Goal: Transaction & Acquisition: Book appointment/travel/reservation

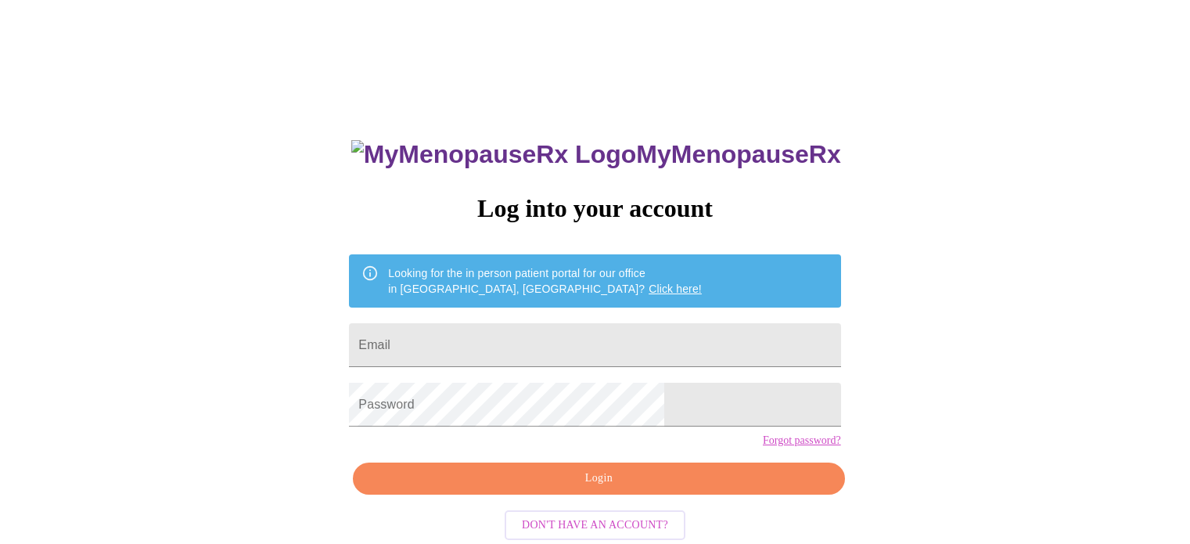
scroll to position [30, 0]
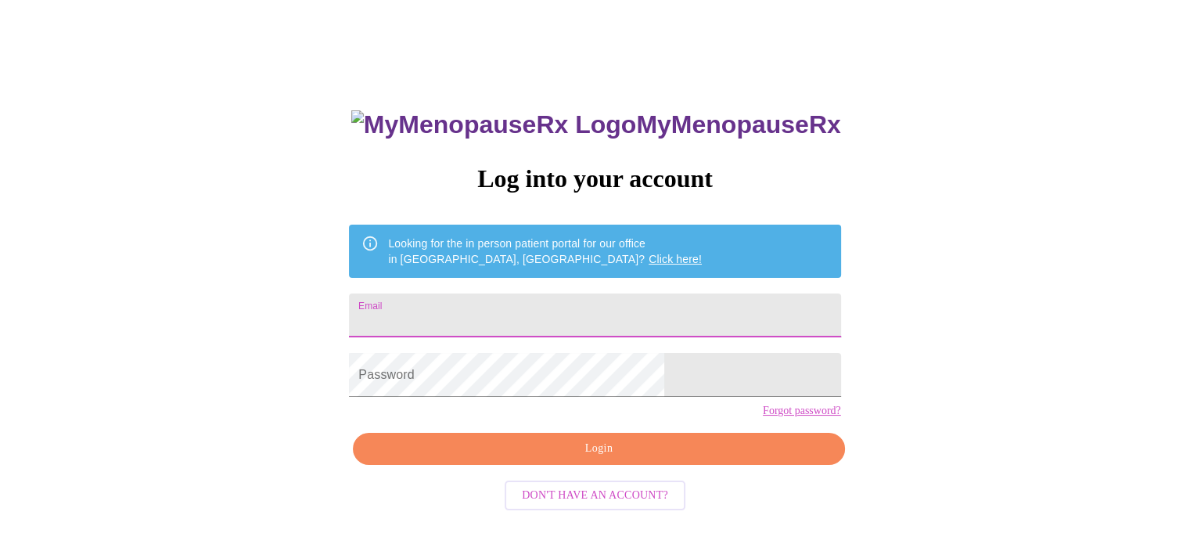
click at [509, 306] on input "Email" at bounding box center [594, 315] width 491 height 44
type input "w"
type input "[EMAIL_ADDRESS][DOMAIN_NAME]"
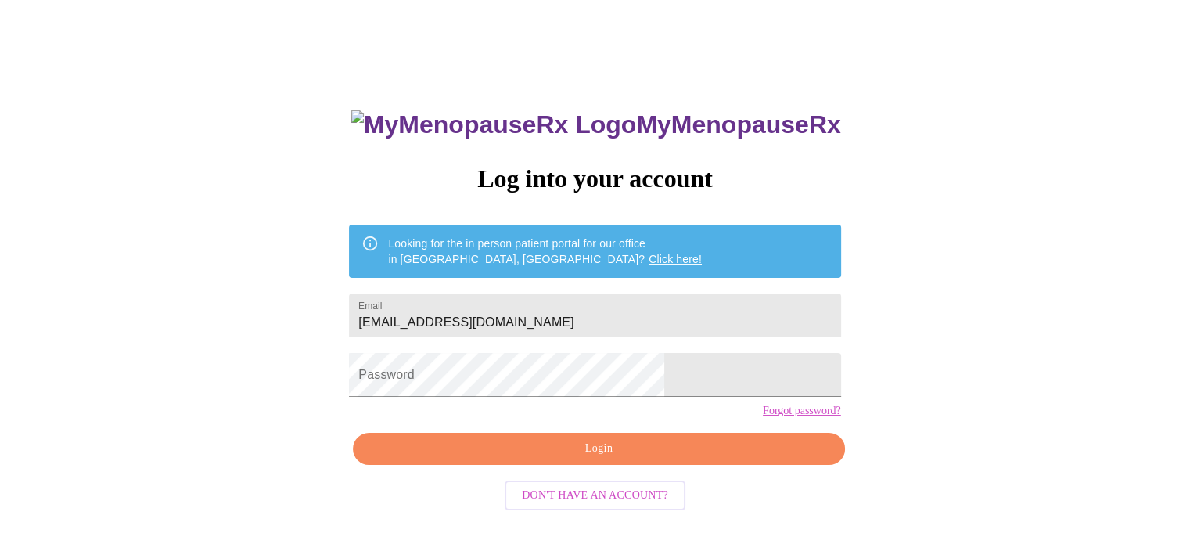
click at [163, 203] on div "MyMenopauseRx Log into your account Looking for the in person patient portal fo…" at bounding box center [595, 303] width 1178 height 653
click at [550, 459] on span "Login" at bounding box center [598, 449] width 455 height 20
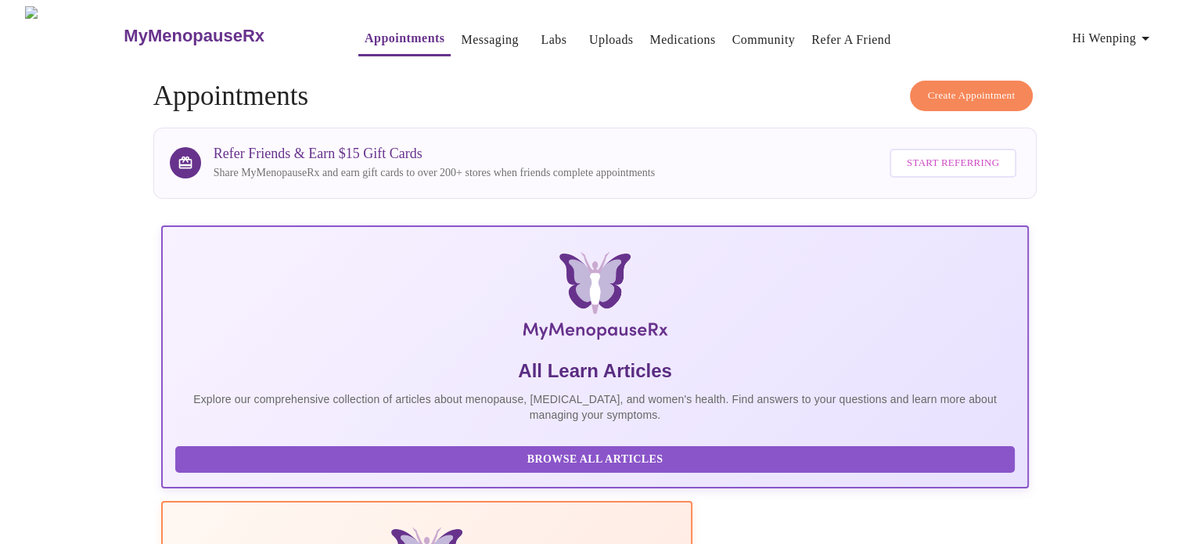
click at [461, 35] on link "Messaging" at bounding box center [489, 40] width 57 height 22
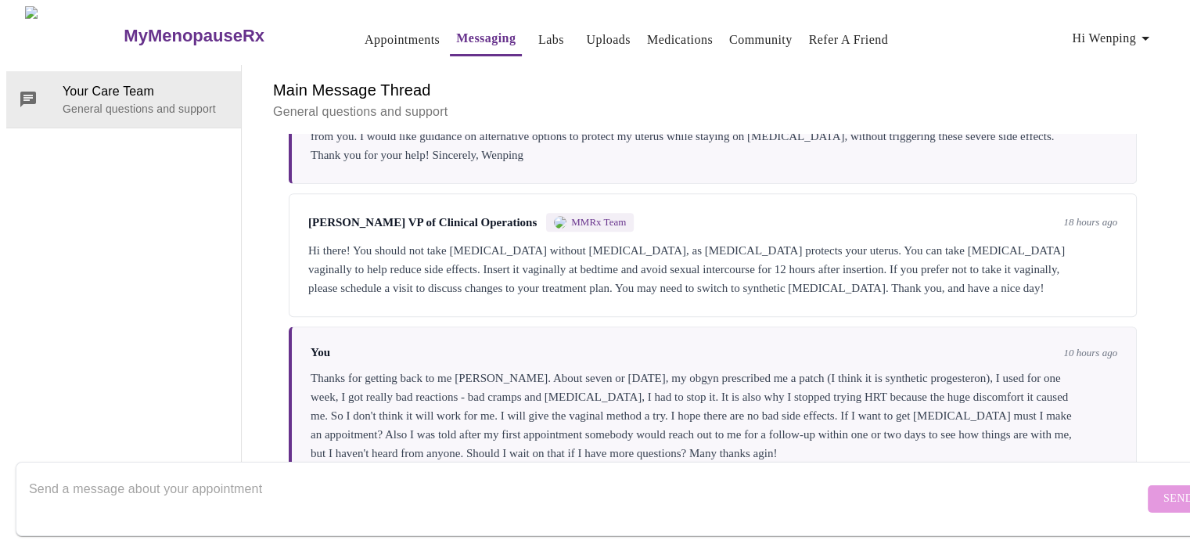
scroll to position [739, 0]
click at [340, 478] on textarea "Send a message about your appointment" at bounding box center [586, 498] width 1115 height 50
type textarea "I"
type textarea "H"
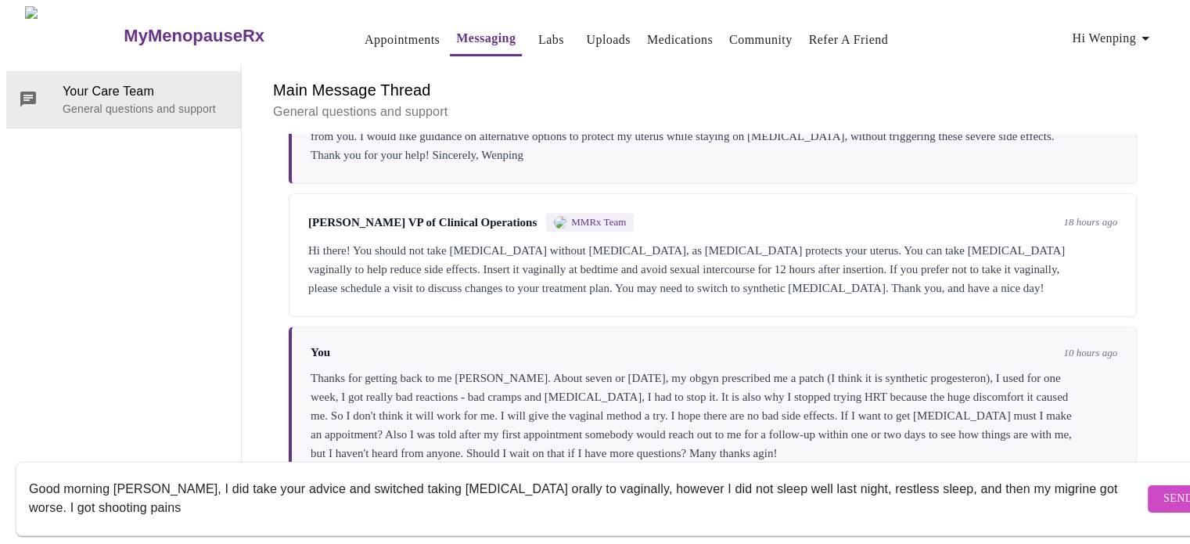
click at [1070, 473] on textarea "Good morning Michelle, I did take your advice and switched taking progesterone …" at bounding box center [586, 498] width 1115 height 50
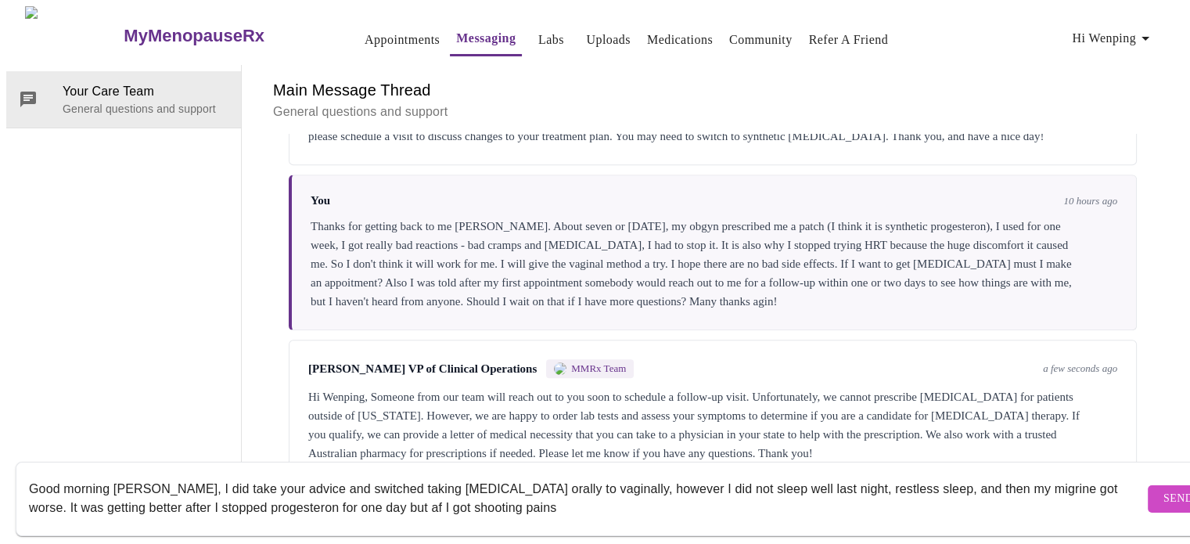
scroll to position [892, 0]
click at [164, 473] on textarea "Good morning Michelle, I did take your advice and switched taking progesterone …" at bounding box center [586, 498] width 1115 height 50
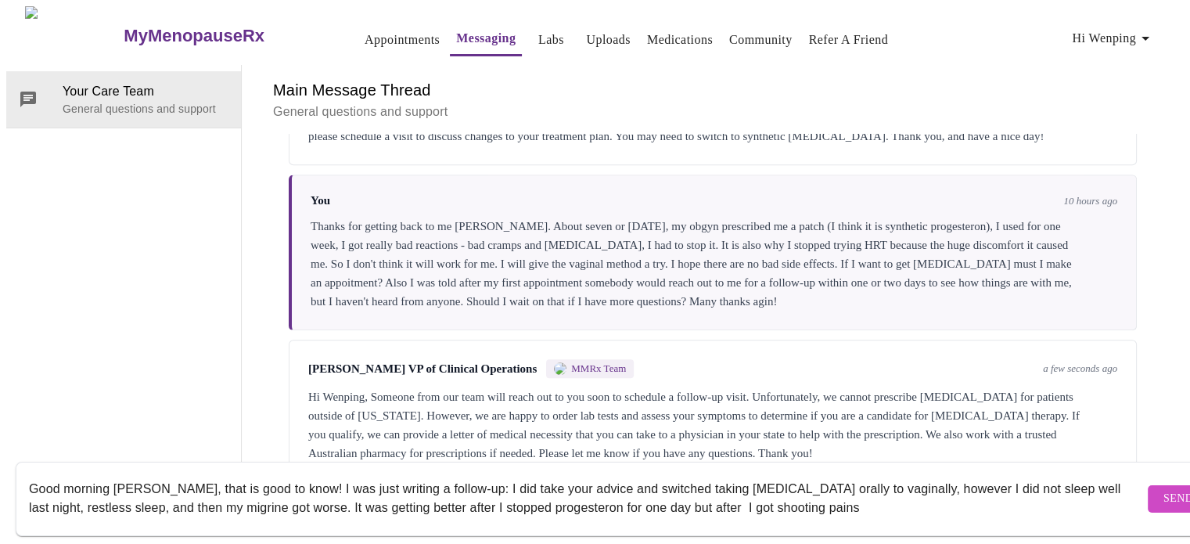
click at [30, 491] on textarea "Good morning Michelle, that is good to know! I was just writing a follow-up: I …" at bounding box center [586, 498] width 1115 height 50
drag, startPoint x: 321, startPoint y: 493, endPoint x: 380, endPoint y: 494, distance: 58.7
click at [380, 494] on textarea "Good morning Michelle, that is good to know! I was just writing a follow-up: I …" at bounding box center [586, 498] width 1115 height 50
click at [484, 494] on textarea "Good morning Michelle, that is good to know! I was just writing a follow-up: I …" at bounding box center [586, 498] width 1115 height 50
click at [401, 491] on textarea "Good morning Michelle, that is good to know! I was just writing a follow-up: I …" at bounding box center [586, 498] width 1115 height 50
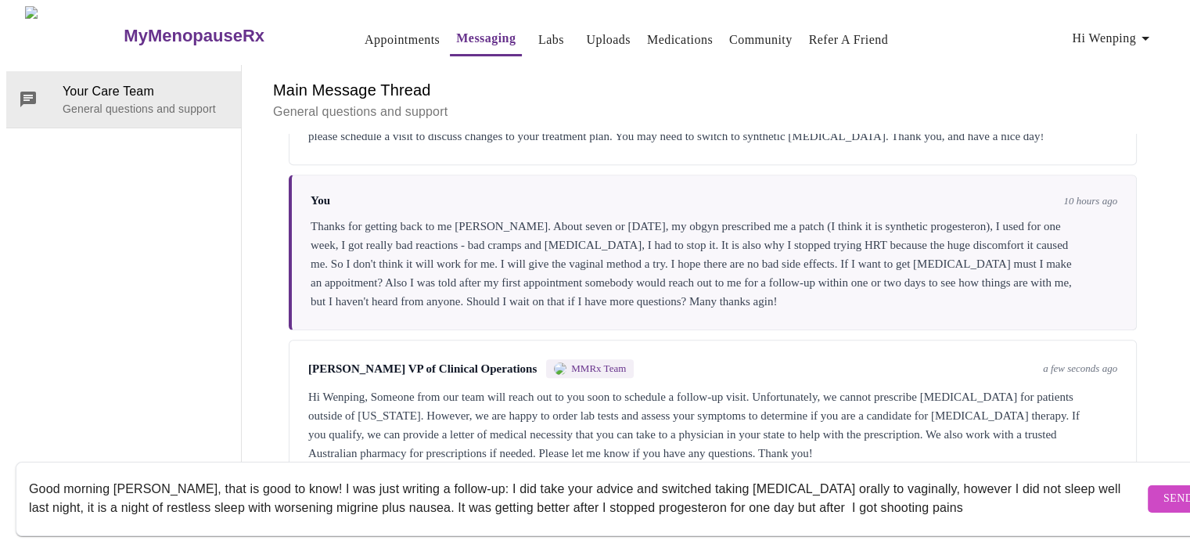
drag, startPoint x: 763, startPoint y: 492, endPoint x: 794, endPoint y: 488, distance: 30.8
click at [794, 488] on textarea "Good morning Michelle, that is good to know! I was just writing a follow-up: I …" at bounding box center [586, 498] width 1115 height 50
click at [795, 488] on textarea "Good morning Michelle, that is good to know! I was just writing a follow-up: I …" at bounding box center [586, 498] width 1115 height 50
drag, startPoint x: 765, startPoint y: 492, endPoint x: 792, endPoint y: 492, distance: 27.4
click at [792, 492] on textarea "Good morning Michelle, that is good to know! I was just writing a follow-up: I …" at bounding box center [586, 498] width 1115 height 50
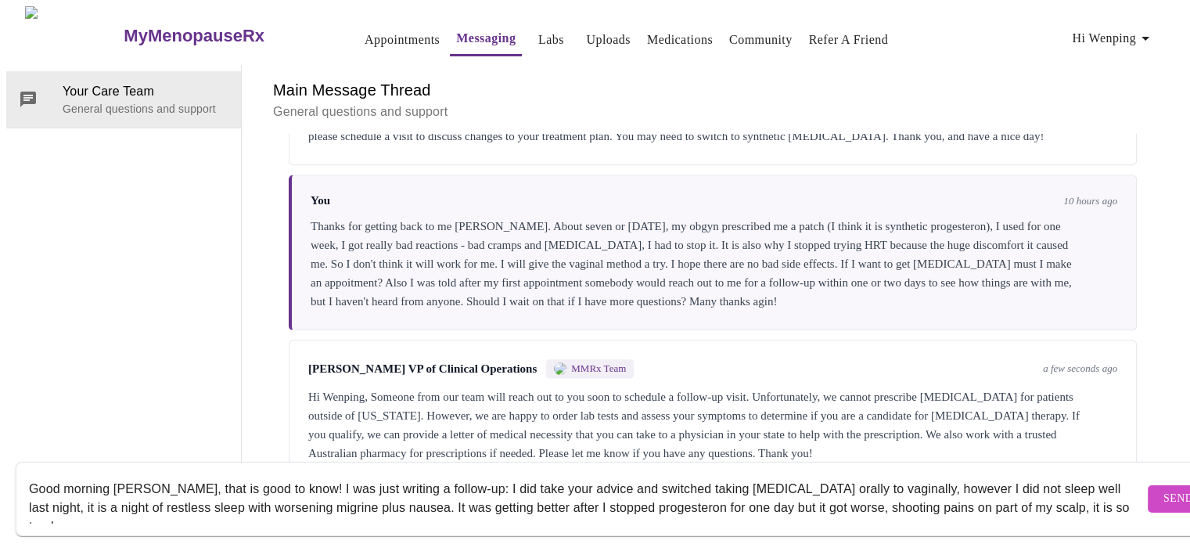
scroll to position [10, 0]
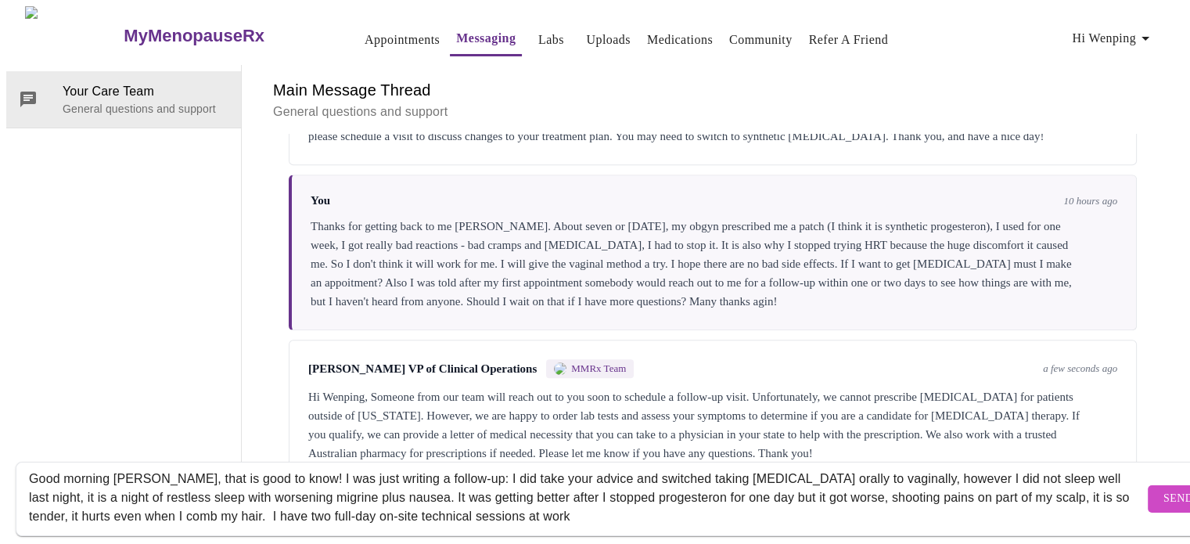
click at [407, 500] on textarea "Good morning Michelle, that is good to know! I was just writing a follow-up: I …" at bounding box center [586, 498] width 1115 height 50
click at [640, 495] on textarea "Good morning Michelle, that is good to know! I was just writing a follow-up: I …" at bounding box center [586, 498] width 1115 height 50
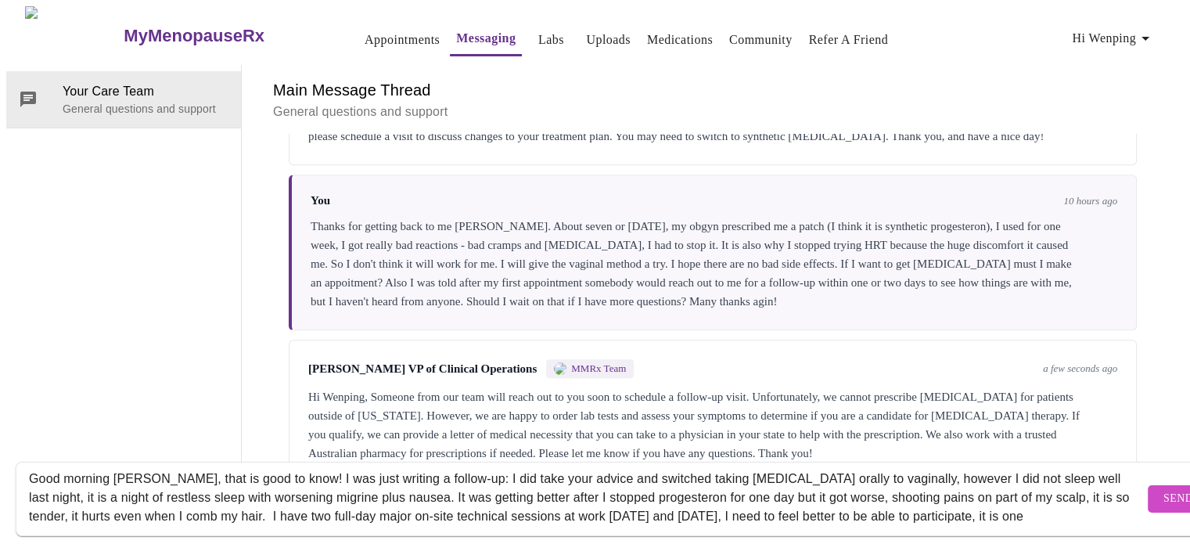
scroll to position [29, 0]
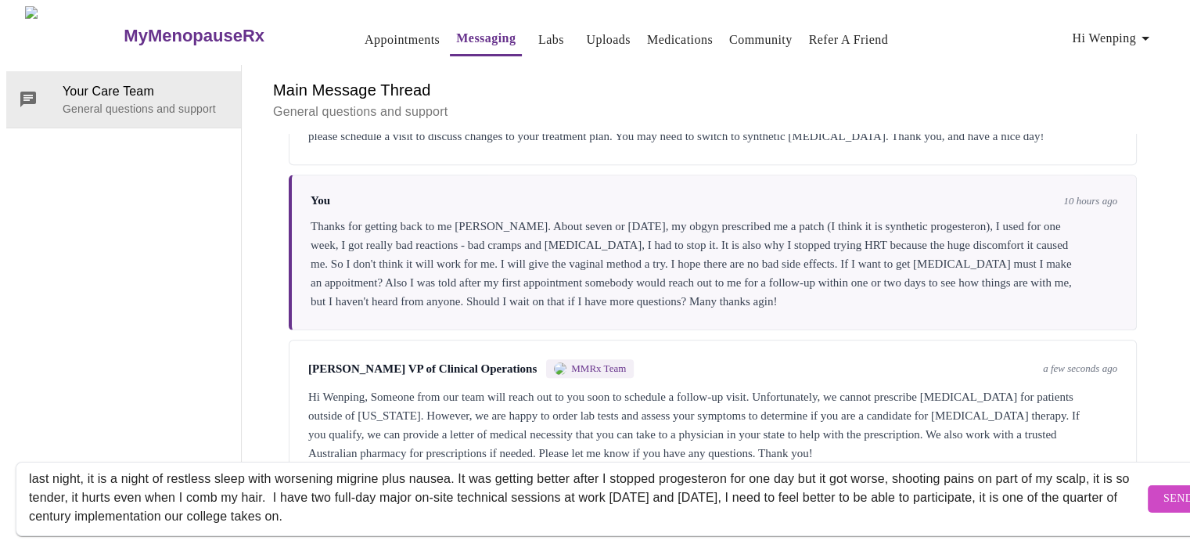
click at [284, 501] on textarea "Good morning Michelle, that is good to know! I was just writing a follow-up: I …" at bounding box center [586, 498] width 1115 height 50
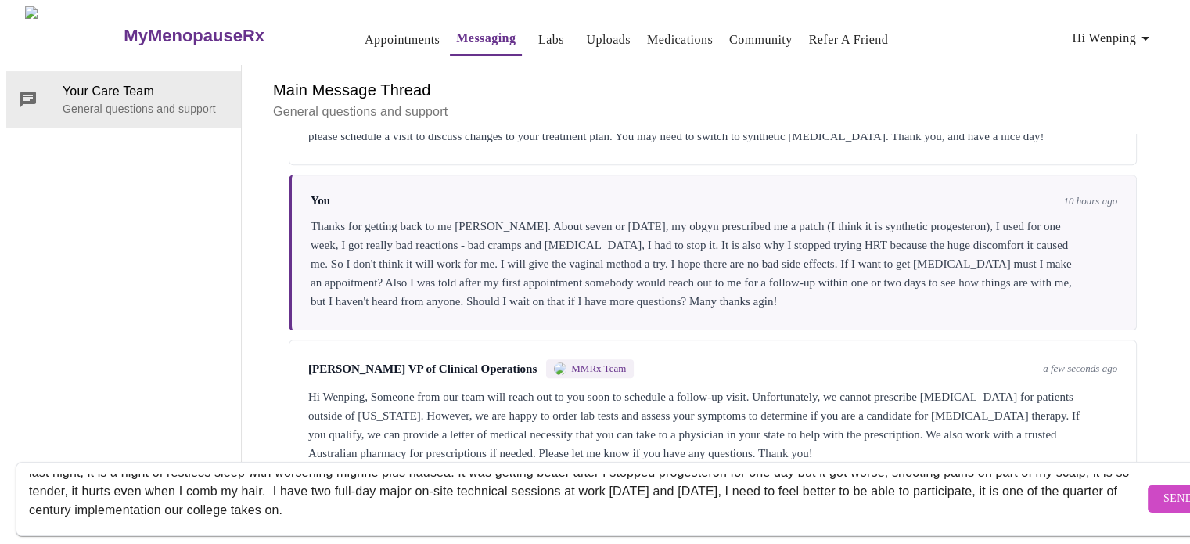
click at [282, 493] on textarea "Good morning Michelle, that is good to know! I was just writing a follow-up: I …" at bounding box center [586, 498] width 1115 height 50
click at [358, 496] on textarea "Good morning Michelle, that is good to know! I was just writing a follow-up: I …" at bounding box center [586, 498] width 1115 height 50
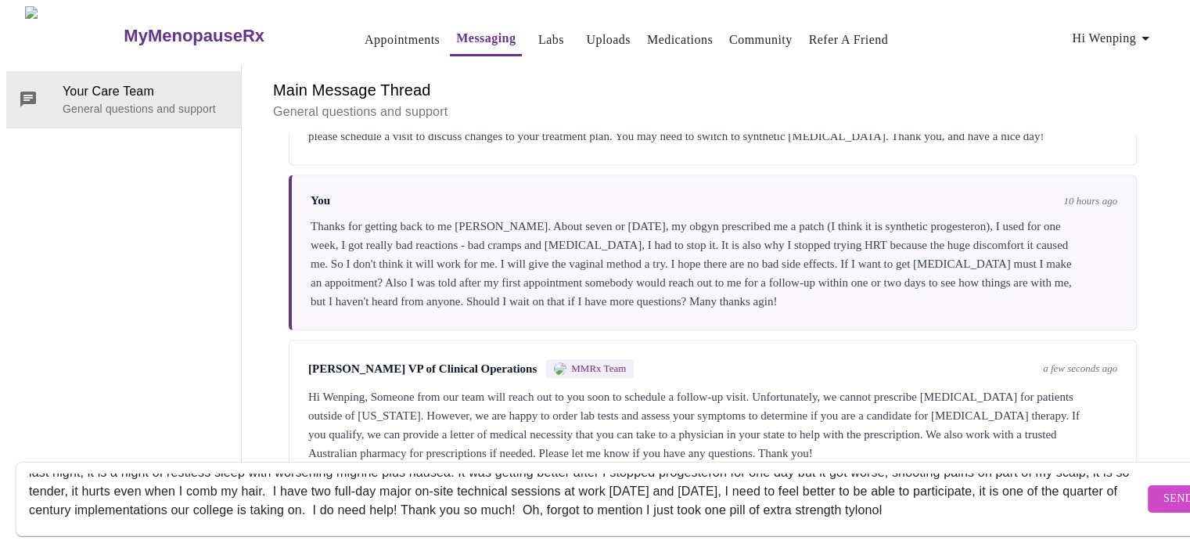
click at [970, 498] on textarea "Good morning Michelle, that is good to know! I was just writing a follow-up: I …" at bounding box center [586, 498] width 1115 height 50
click at [980, 494] on textarea "Good morning Michelle, that is good to know! I was just writing a follow-up: I …" at bounding box center [586, 498] width 1115 height 50
click at [1005, 494] on textarea "Good morning Michelle, that is good to know! I was just writing a follow-up: I …" at bounding box center [586, 498] width 1115 height 50
click at [1030, 490] on textarea "Good morning Michelle, that is good to know! I was just writing a follow-up: I …" at bounding box center [586, 498] width 1115 height 50
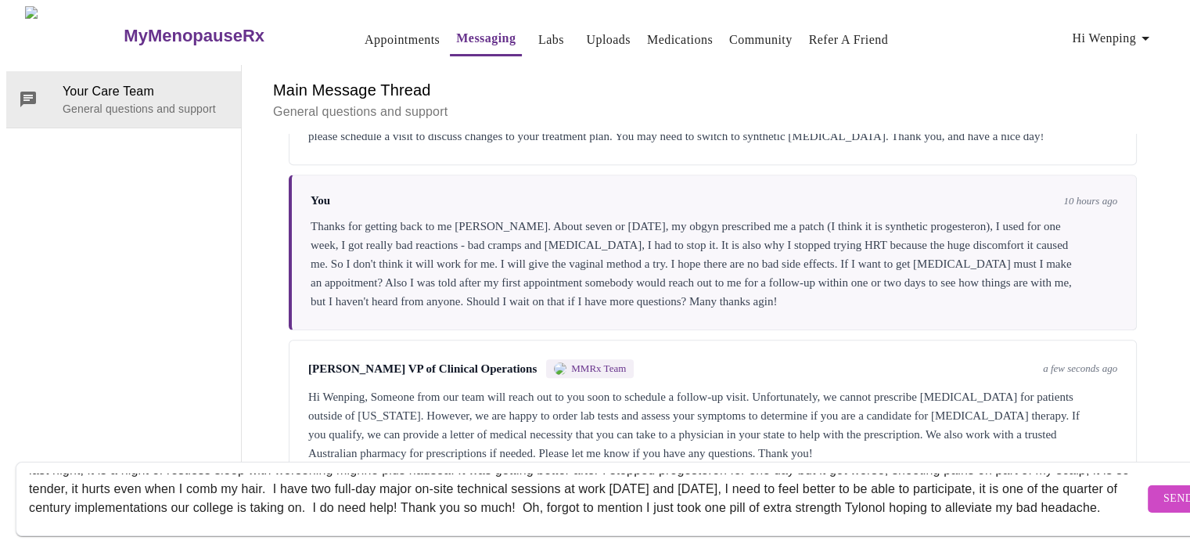
type textarea "Good morning Michelle, that is good to know! I was just writing a follow-up: I …"
click at [1164, 489] on span "Send" at bounding box center [1179, 499] width 30 height 20
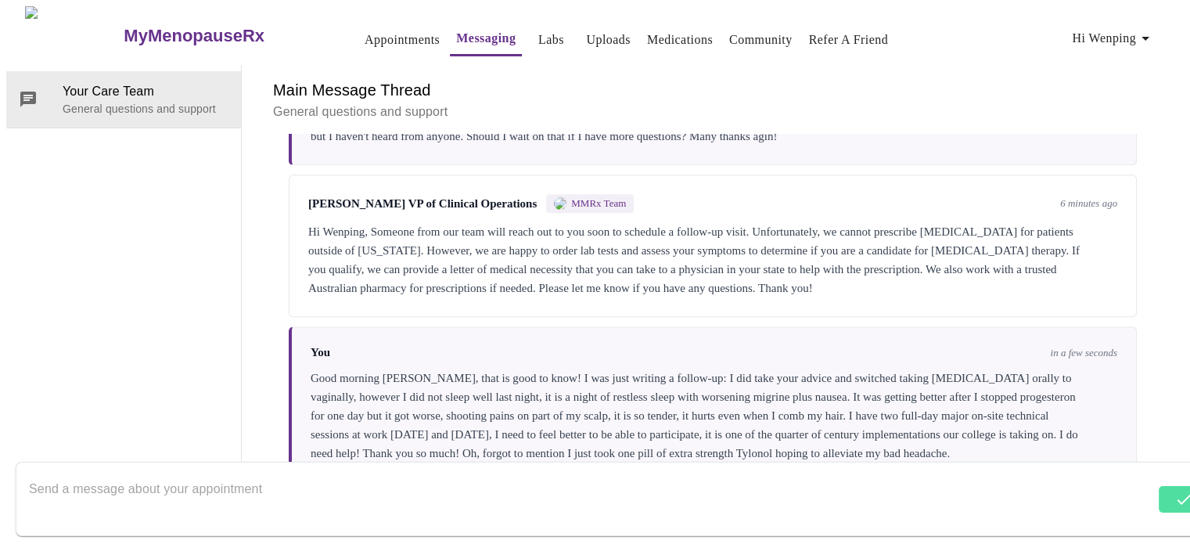
scroll to position [1080, 0]
click at [303, 475] on textarea "Send a message about your appointment" at bounding box center [586, 498] width 1115 height 50
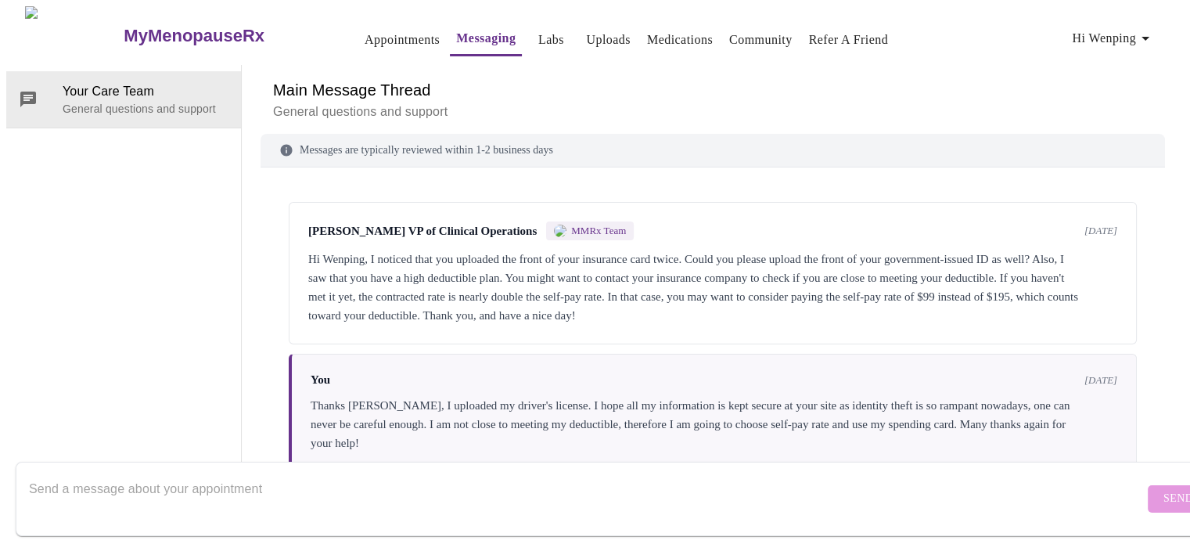
scroll to position [0, 0]
click at [365, 36] on link "Appointments" at bounding box center [402, 40] width 75 height 22
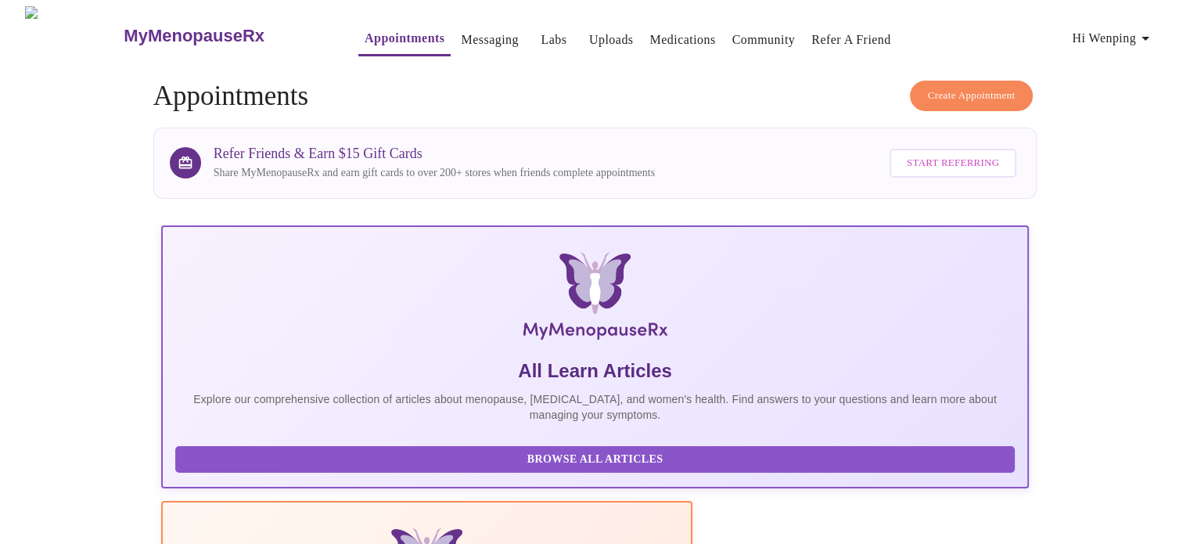
click at [961, 87] on span "Create Appointment" at bounding box center [972, 96] width 88 height 18
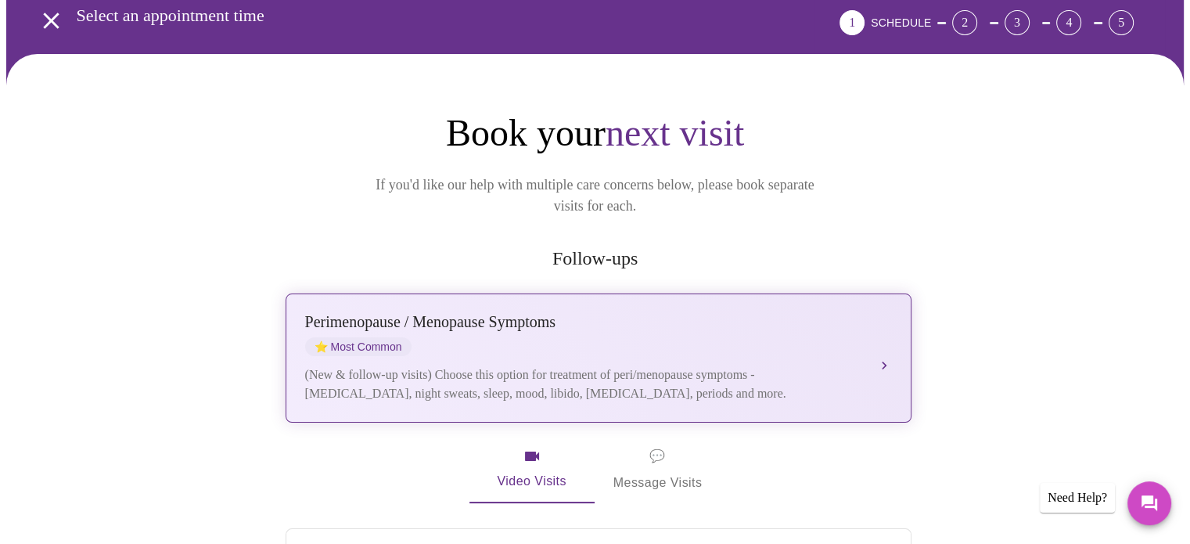
scroll to position [157, 0]
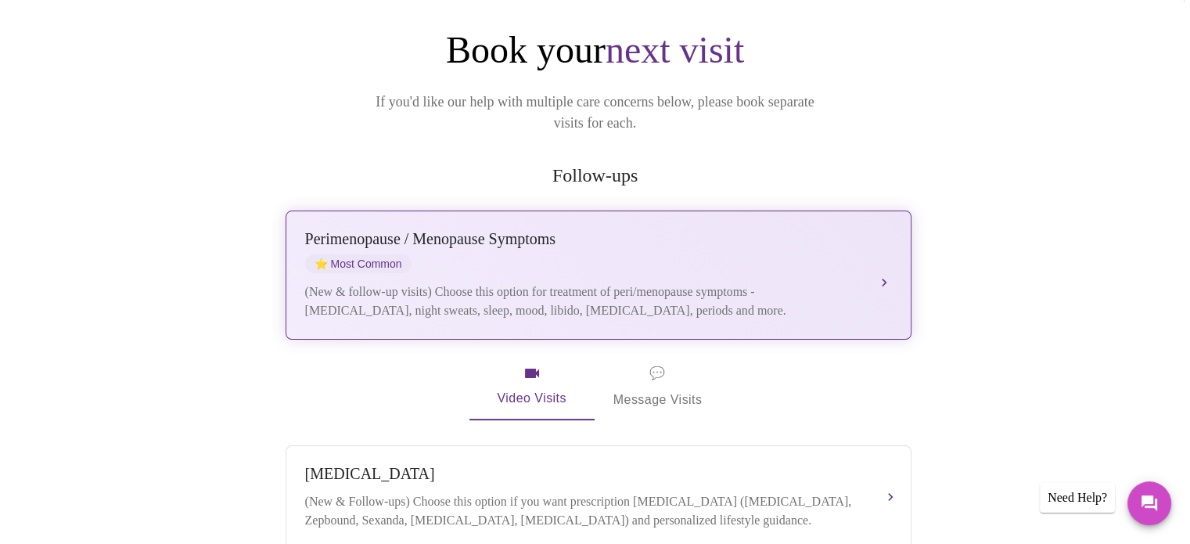
click at [862, 255] on div "[MEDICAL_DATA] / Menopause Symptoms ⭐ Most Common (New & follow-up visits) Choo…" at bounding box center [598, 275] width 587 height 90
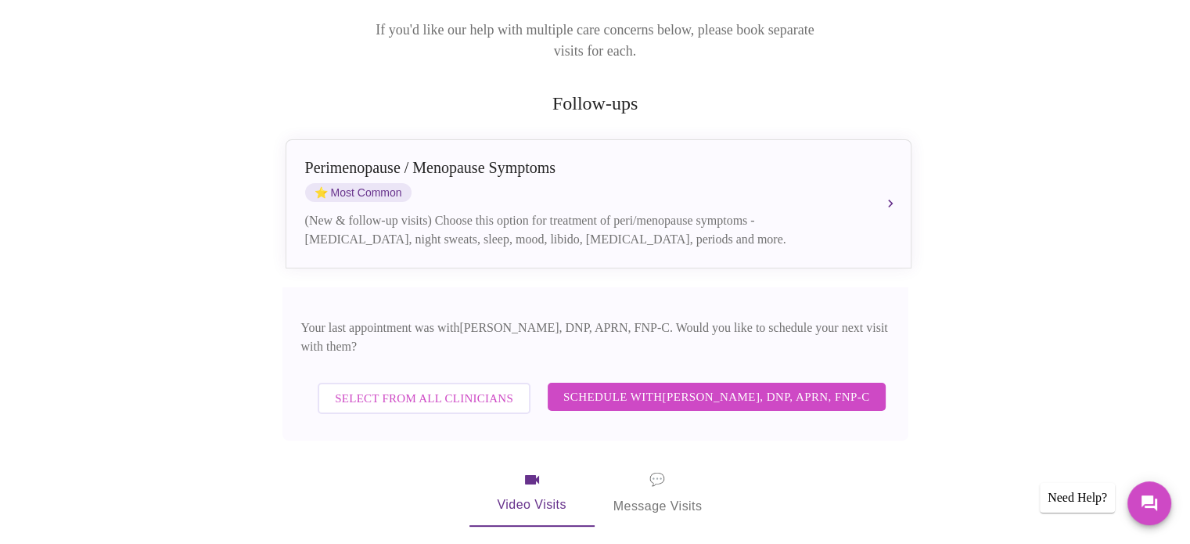
scroll to position [313, 0]
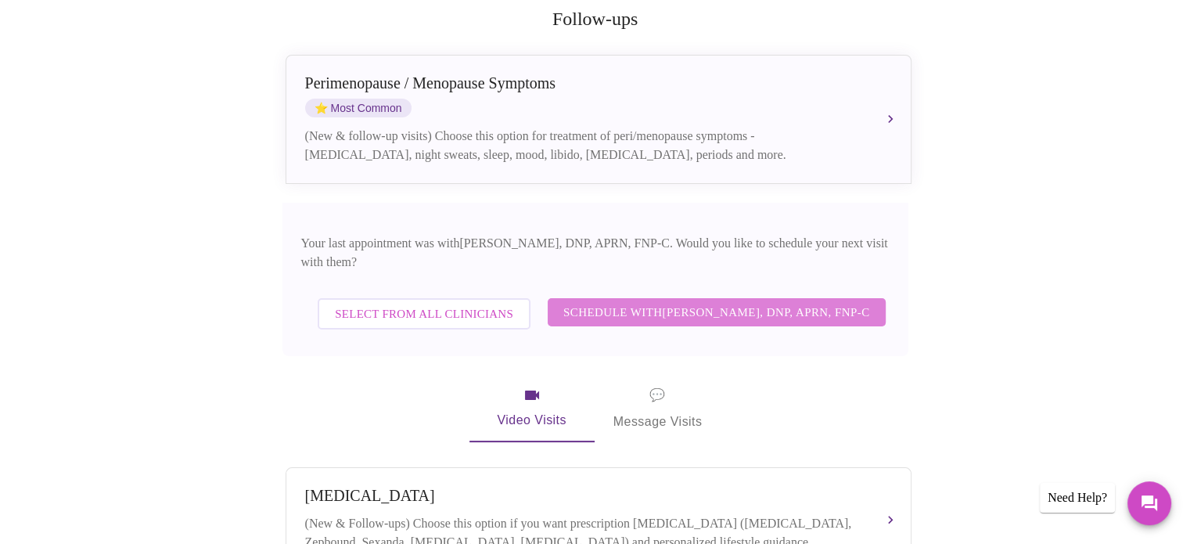
click at [632, 302] on span "Schedule with Jillian Montefusco, DNP, APRN, FNP-C" at bounding box center [716, 312] width 307 height 20
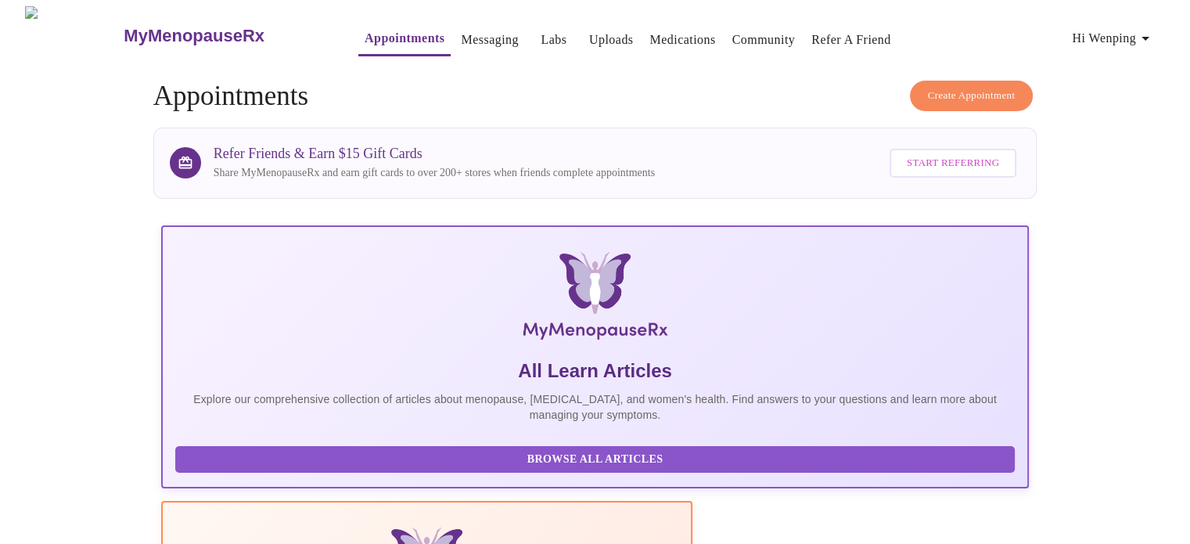
click at [938, 93] on span "Create Appointment" at bounding box center [972, 96] width 88 height 18
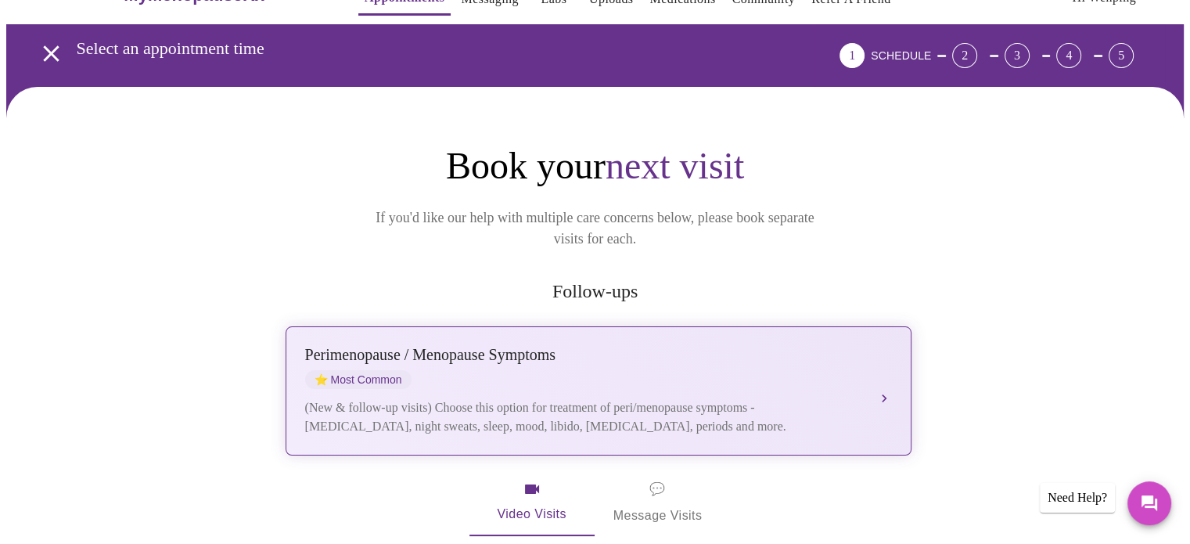
scroll to position [78, 0]
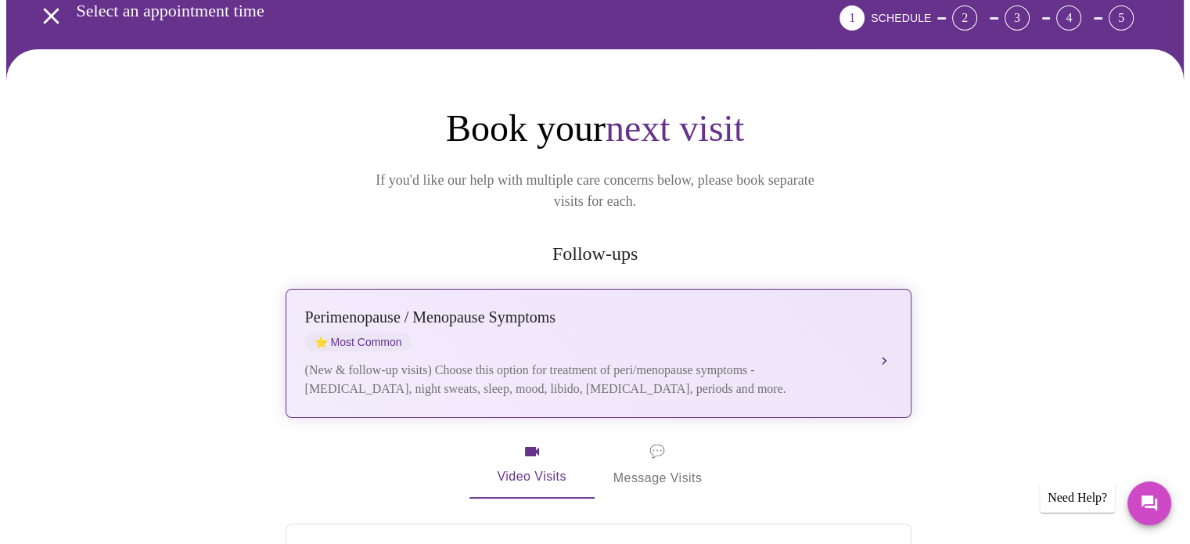
click at [432, 312] on div "[MEDICAL_DATA] / Menopause Symptoms ⭐ Most Common" at bounding box center [583, 329] width 556 height 43
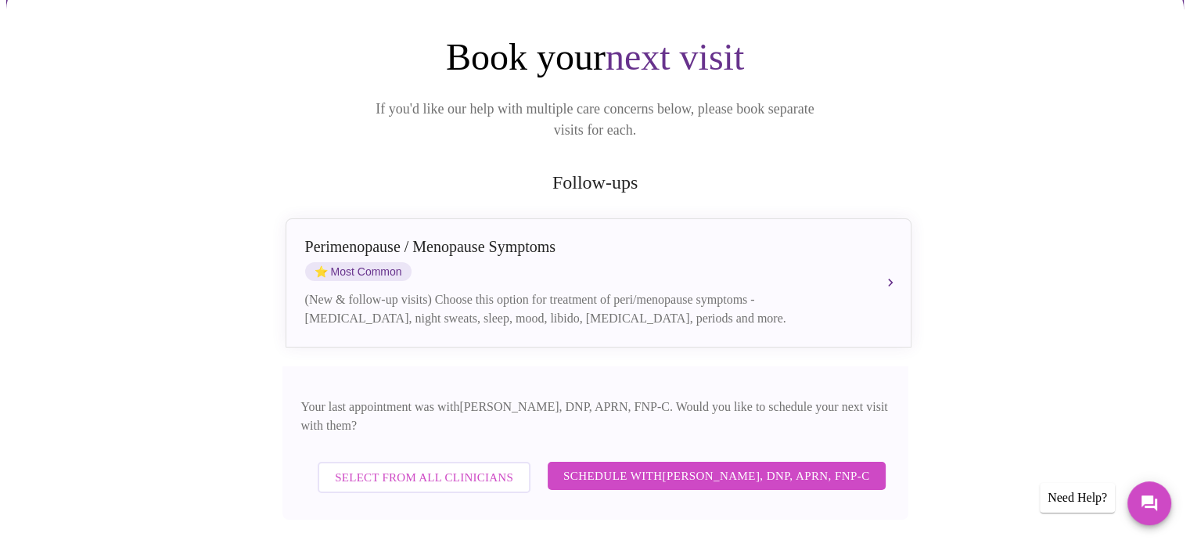
scroll to position [235, 0]
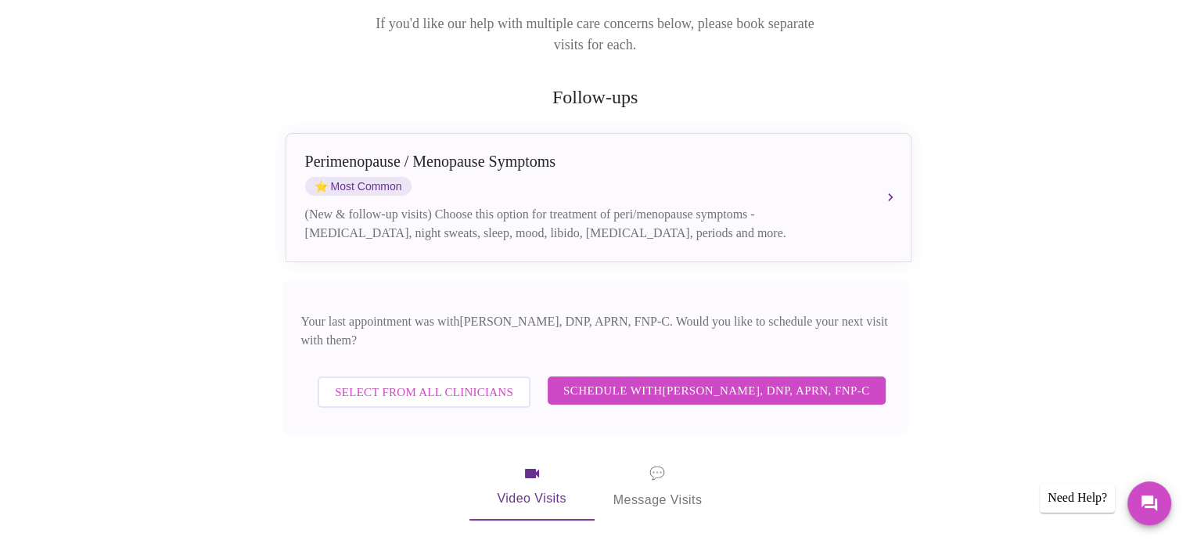
click at [429, 382] on span "Select from All Clinicians" at bounding box center [424, 392] width 178 height 20
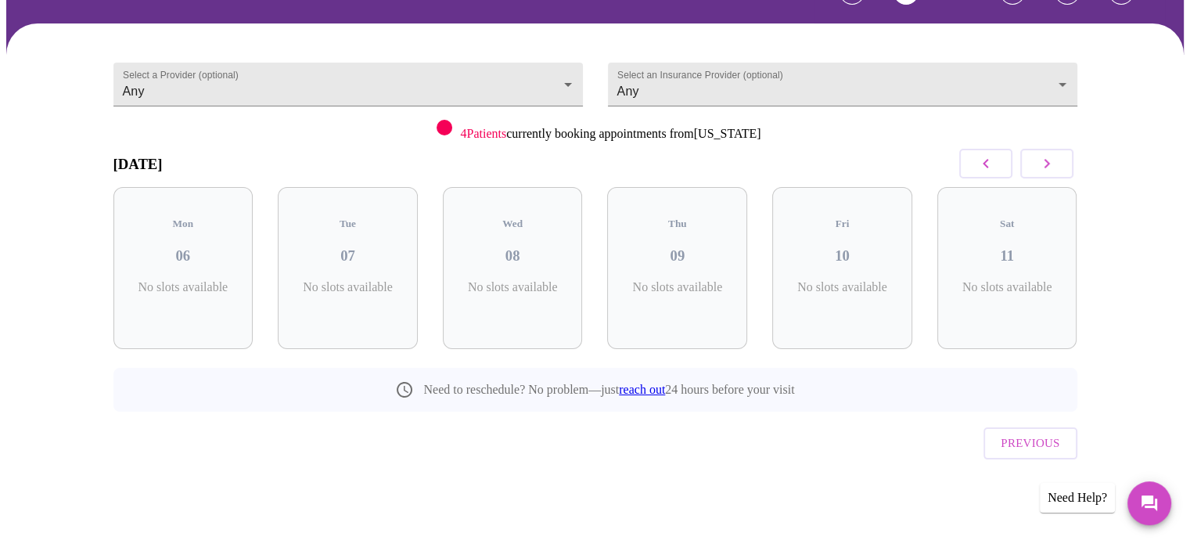
scroll to position [70, 0]
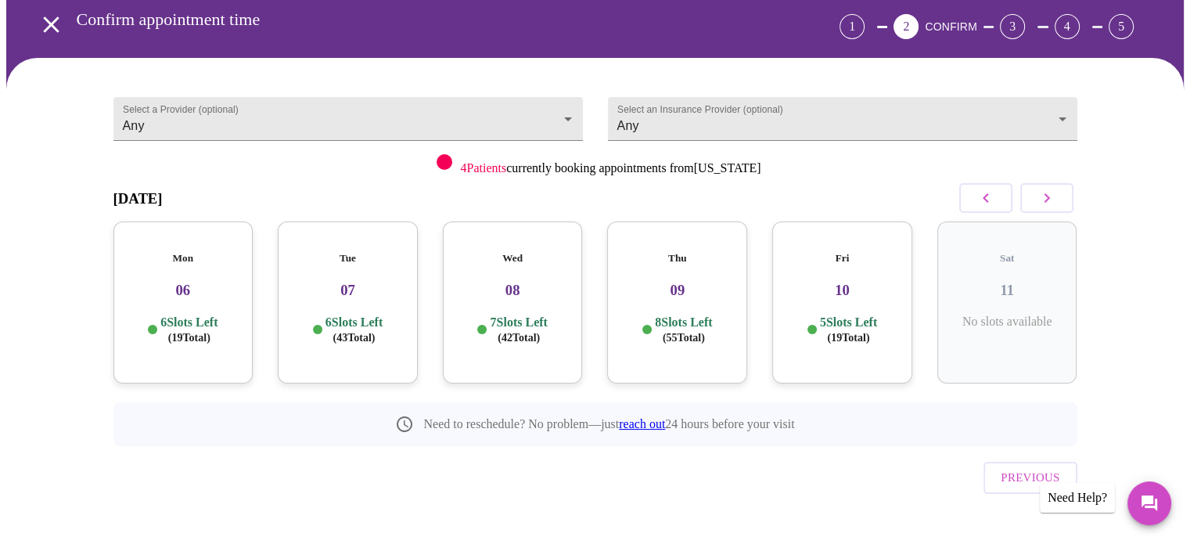
click at [188, 286] on div "Mon 06 6 Slots Left ( 19 Total)" at bounding box center [183, 302] width 140 height 162
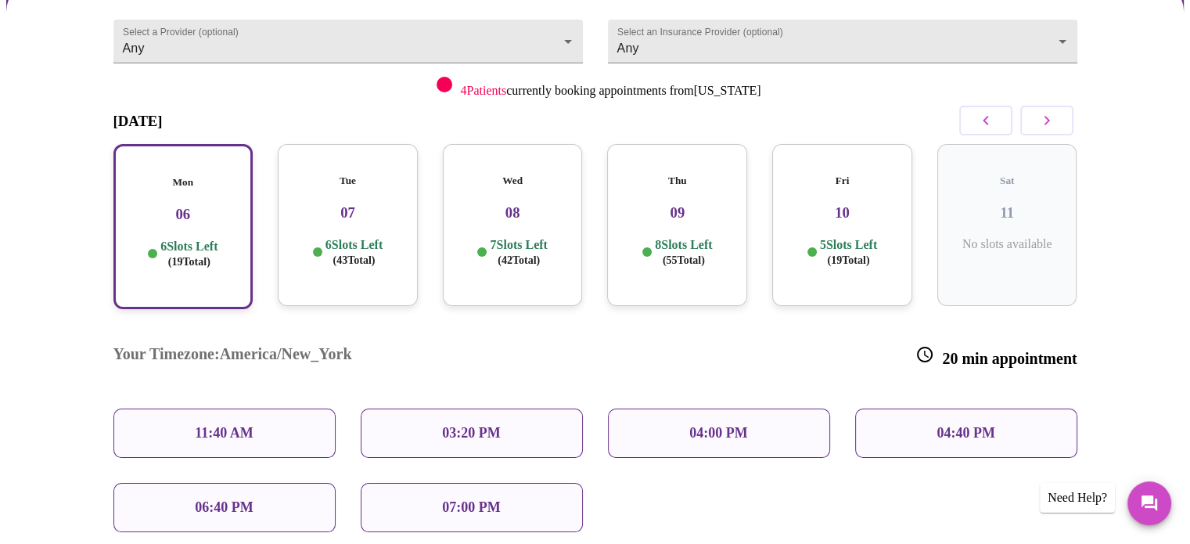
scroll to position [226, 0]
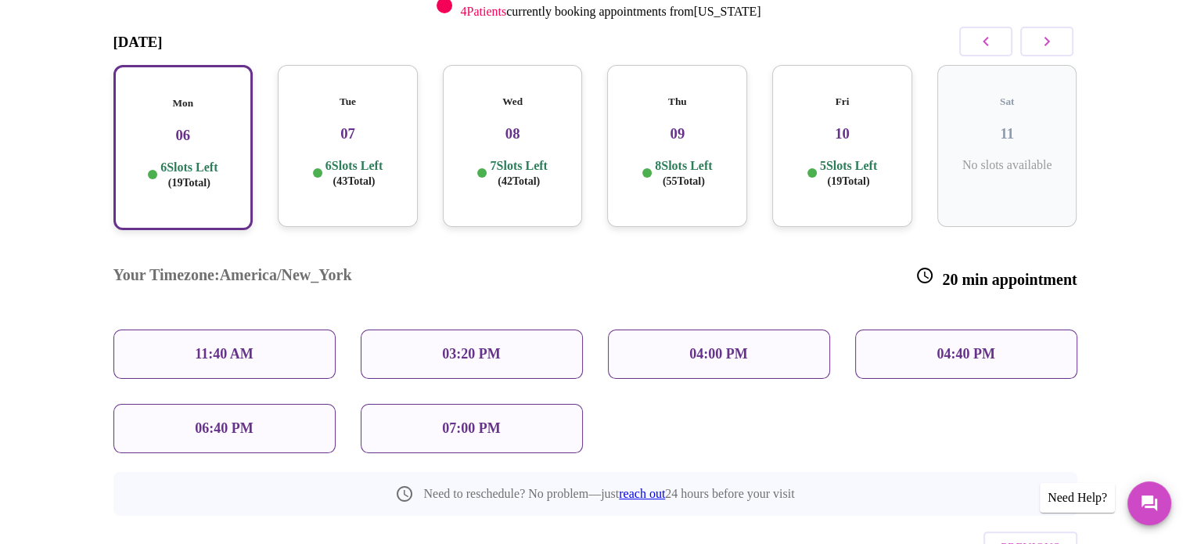
click at [229, 346] on p "11:40 AM" at bounding box center [224, 354] width 59 height 16
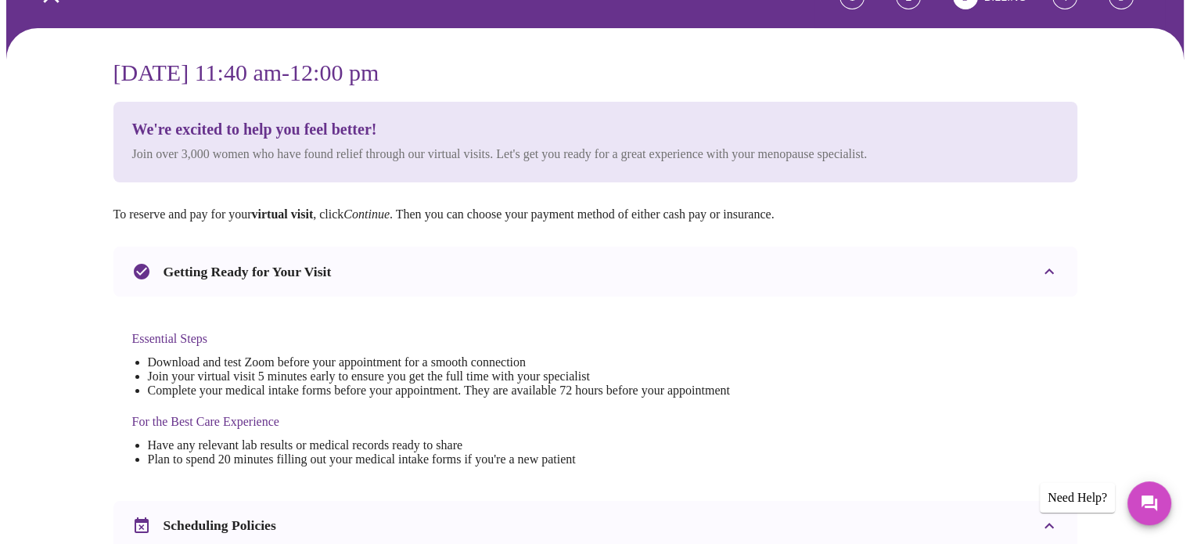
scroll to position [0, 0]
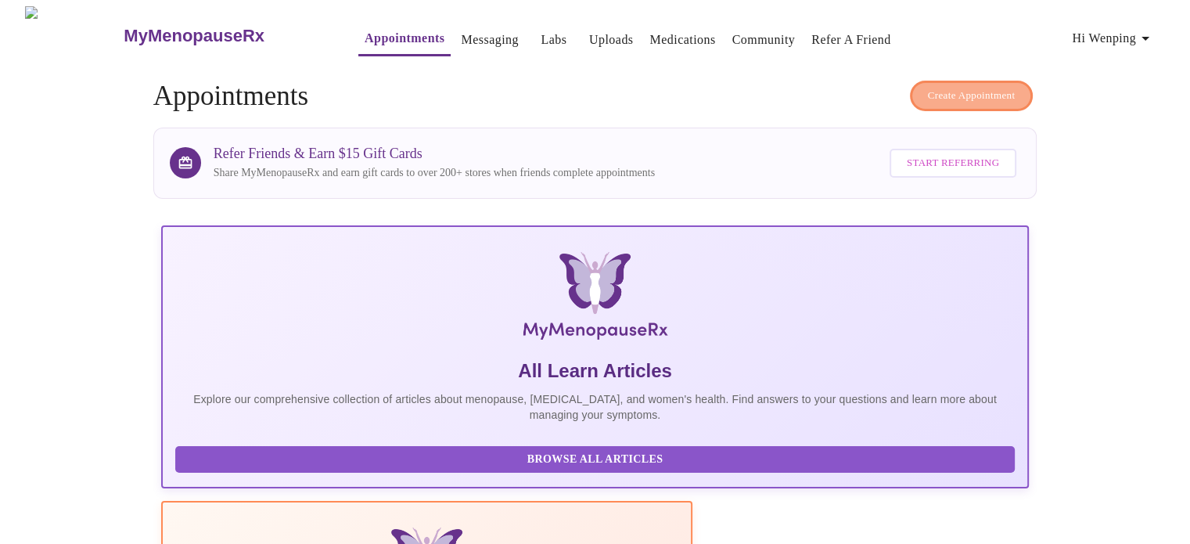
click at [942, 87] on span "Create Appointment" at bounding box center [972, 96] width 88 height 18
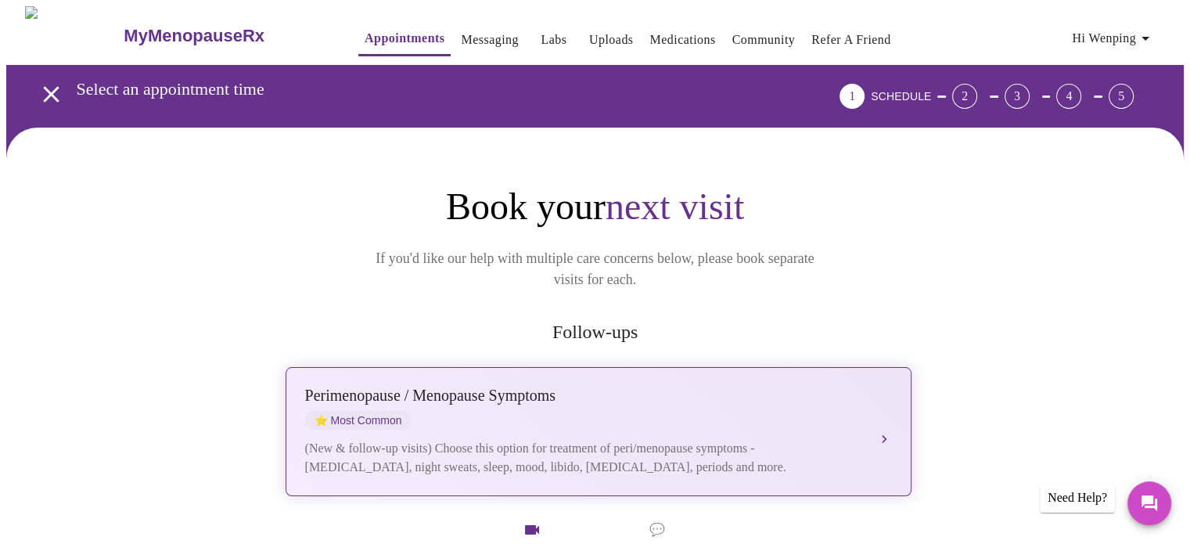
click at [522, 398] on div "[MEDICAL_DATA] / Menopause Symptoms ⭐ Most Common" at bounding box center [583, 408] width 556 height 43
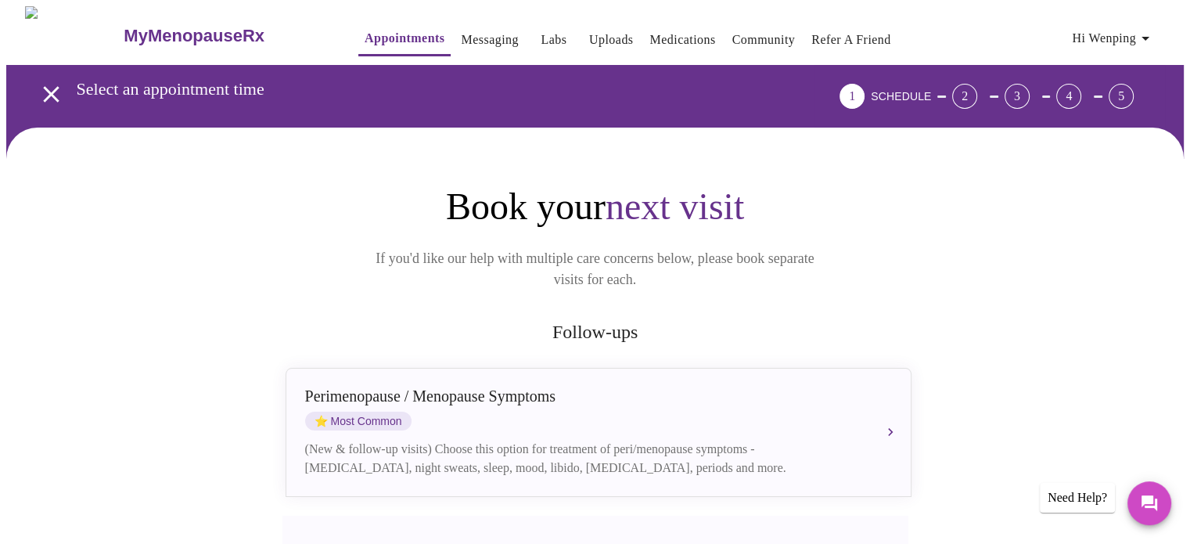
scroll to position [313, 0]
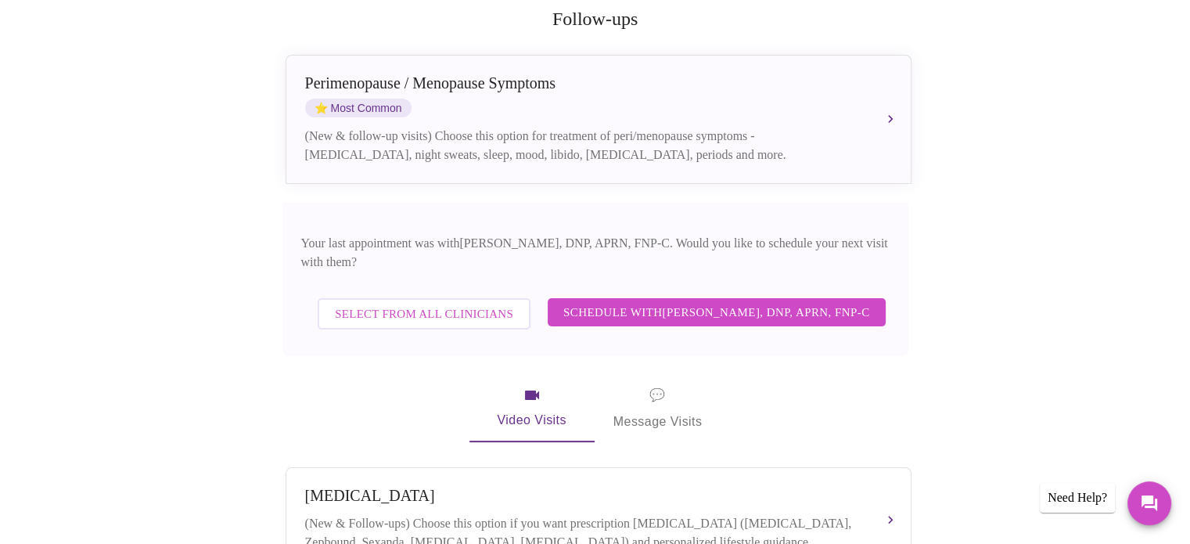
click at [421, 304] on span "Select from All Clinicians" at bounding box center [424, 314] width 178 height 20
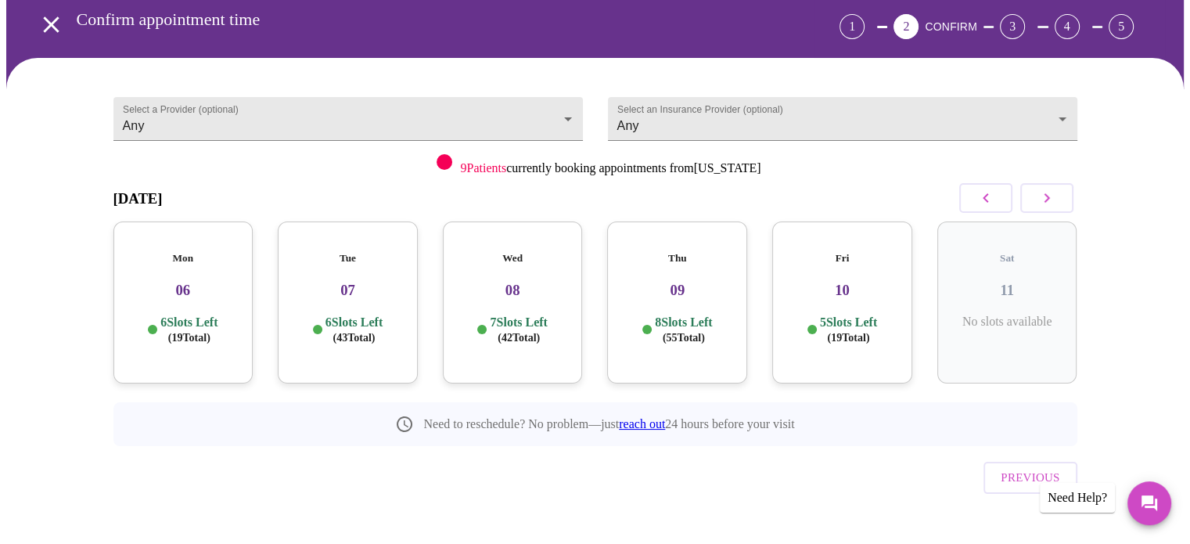
click at [188, 332] on span "( 19 Total)" at bounding box center [189, 338] width 42 height 12
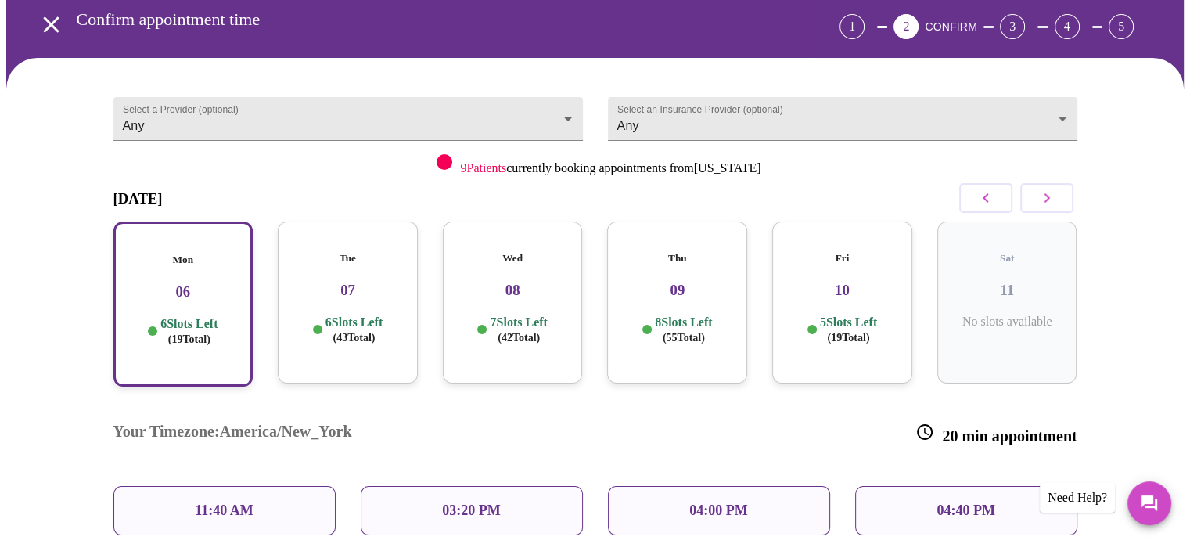
scroll to position [226, 0]
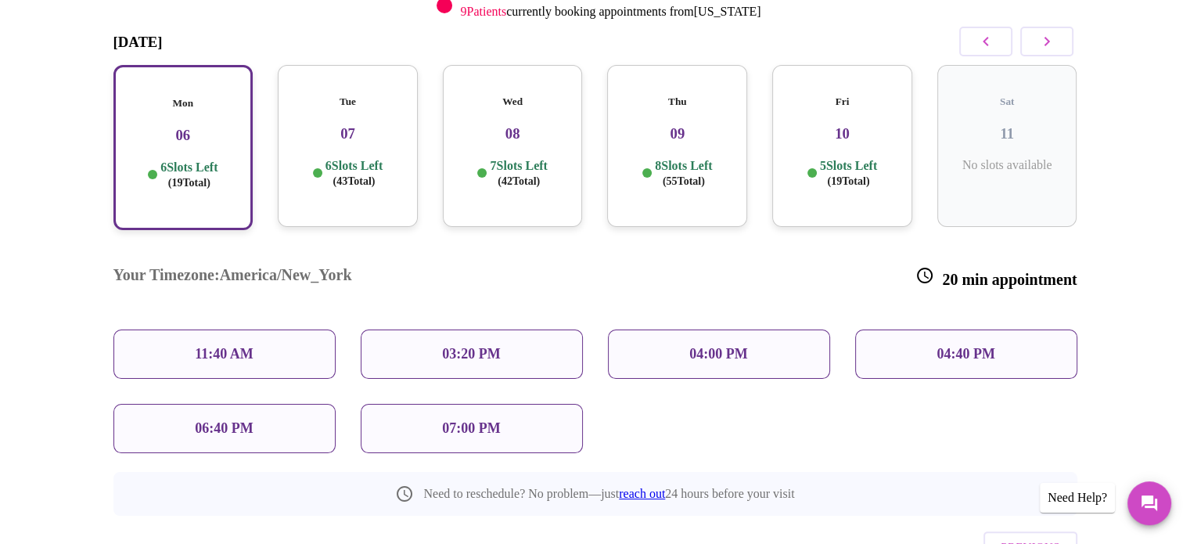
click at [228, 346] on p "11:40 AM" at bounding box center [224, 354] width 59 height 16
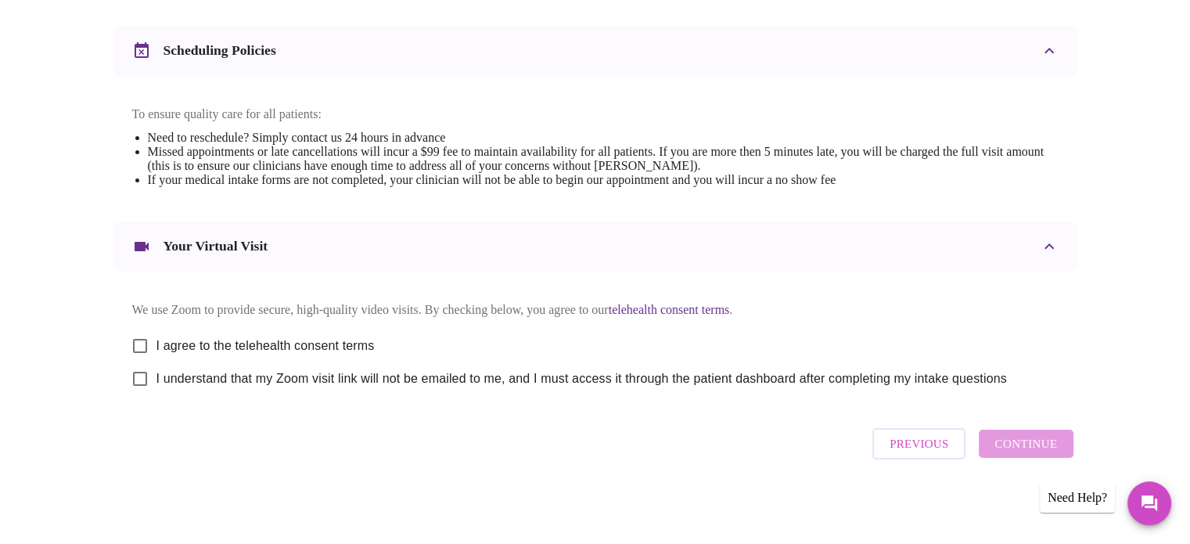
scroll to position [589, 0]
click at [139, 340] on input "I agree to the telehealth consent terms" at bounding box center [140, 345] width 33 height 33
checkbox input "true"
click at [140, 379] on input "I understand that my Zoom visit link will not be emailed to me, and I must acce…" at bounding box center [140, 378] width 33 height 33
checkbox input "true"
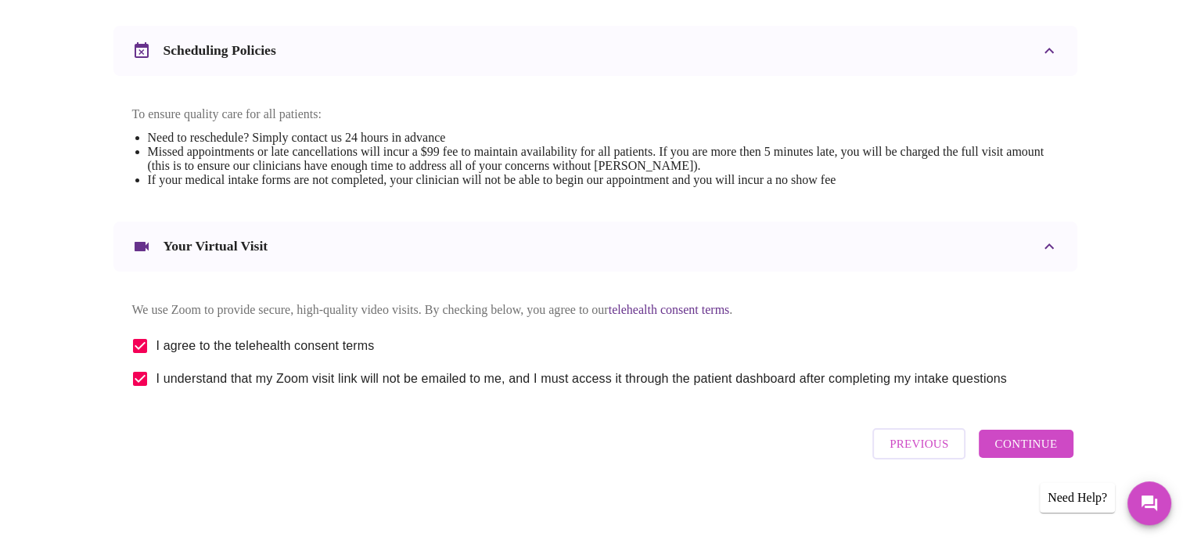
click at [1038, 449] on span "Continue" at bounding box center [1026, 444] width 63 height 20
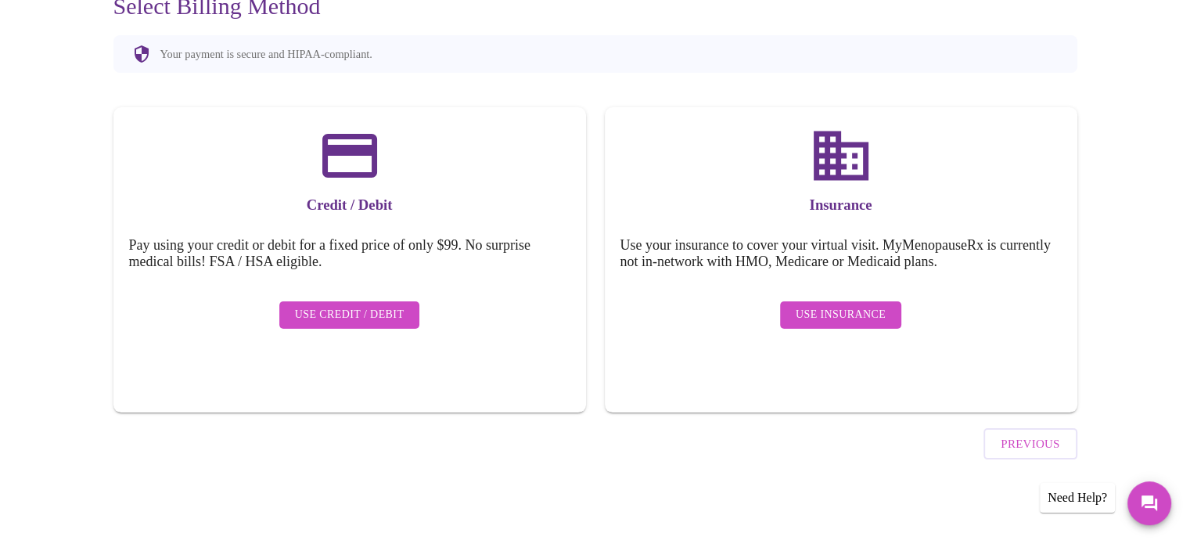
scroll to position [121, 0]
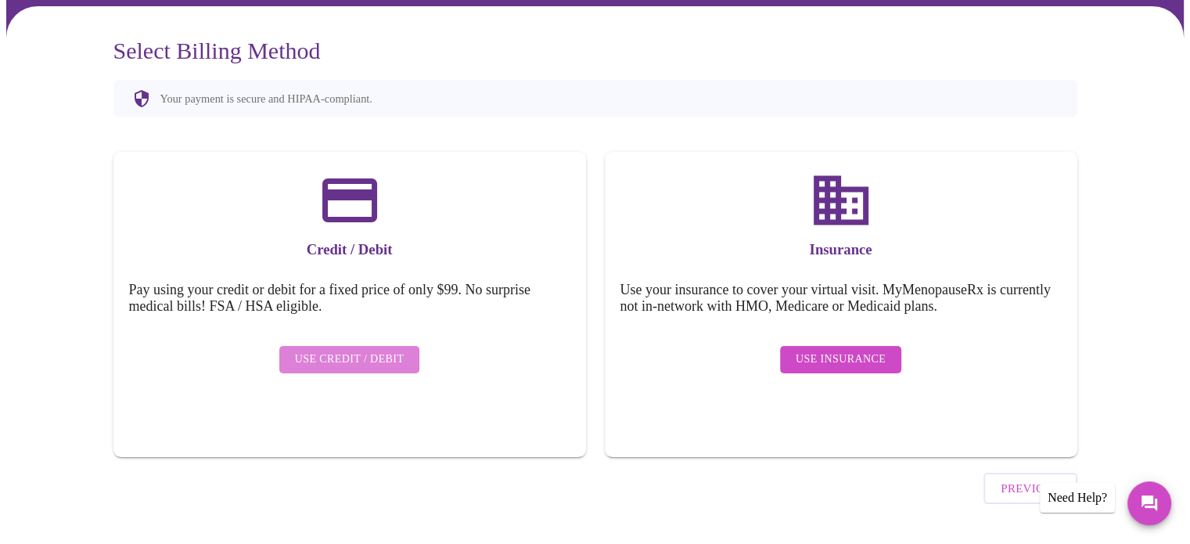
click at [365, 350] on span "Use Credit / Debit" at bounding box center [350, 360] width 110 height 20
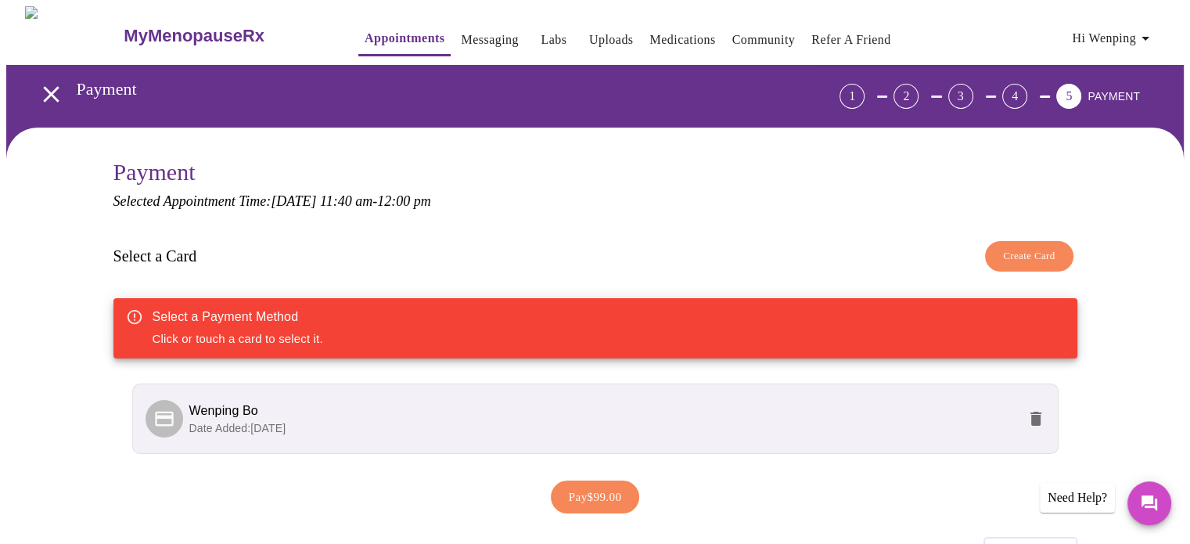
click at [291, 416] on span "Wenping Bo" at bounding box center [603, 410] width 828 height 19
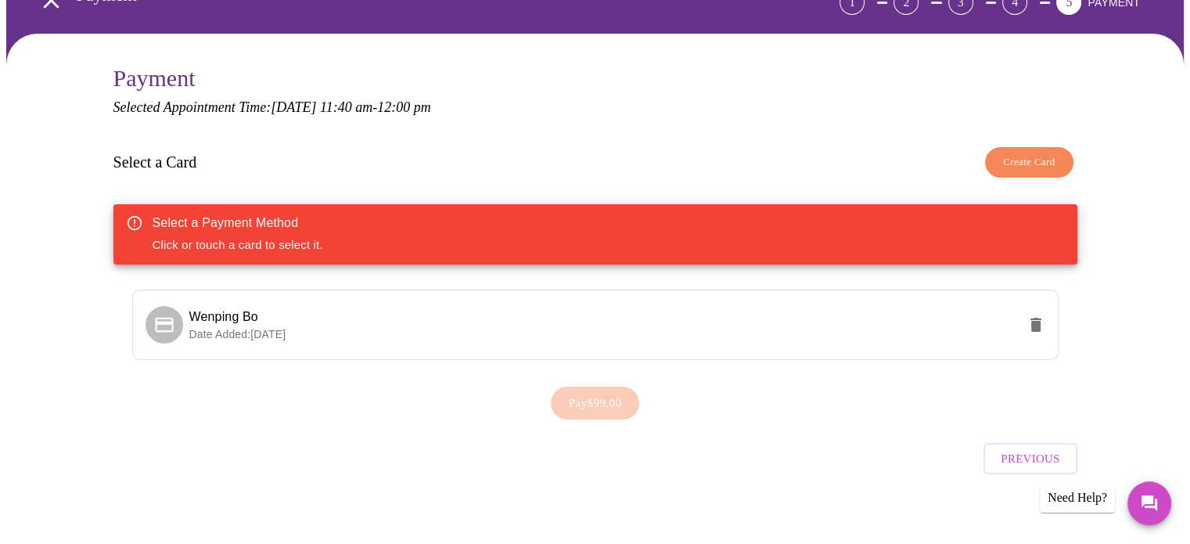
scroll to position [98, 0]
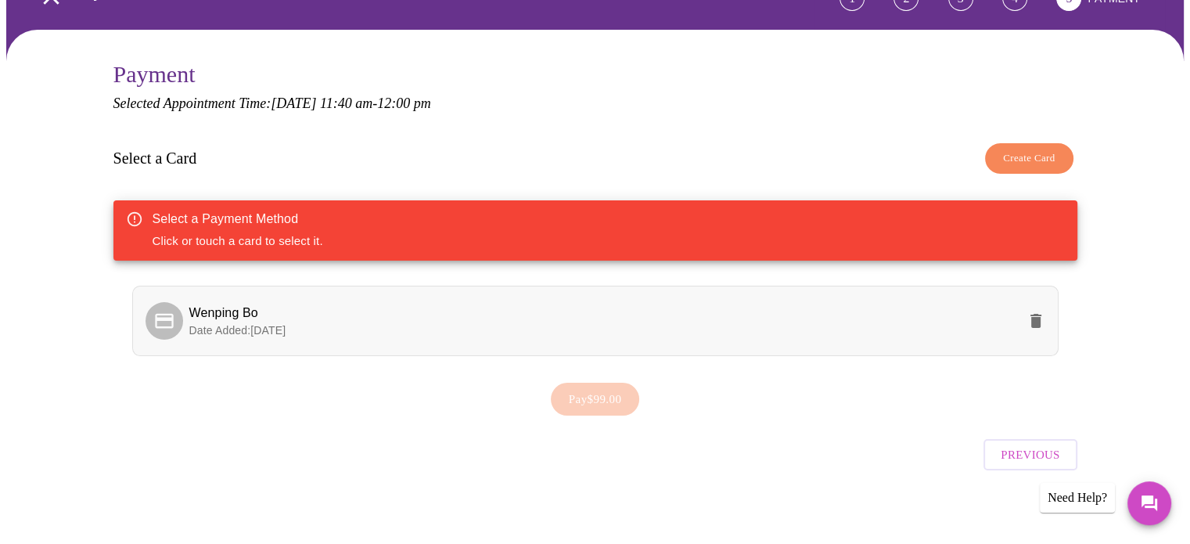
click at [225, 311] on span "Wenping Bo" at bounding box center [223, 312] width 69 height 13
click at [594, 396] on span "Pay $99.00" at bounding box center [595, 399] width 53 height 20
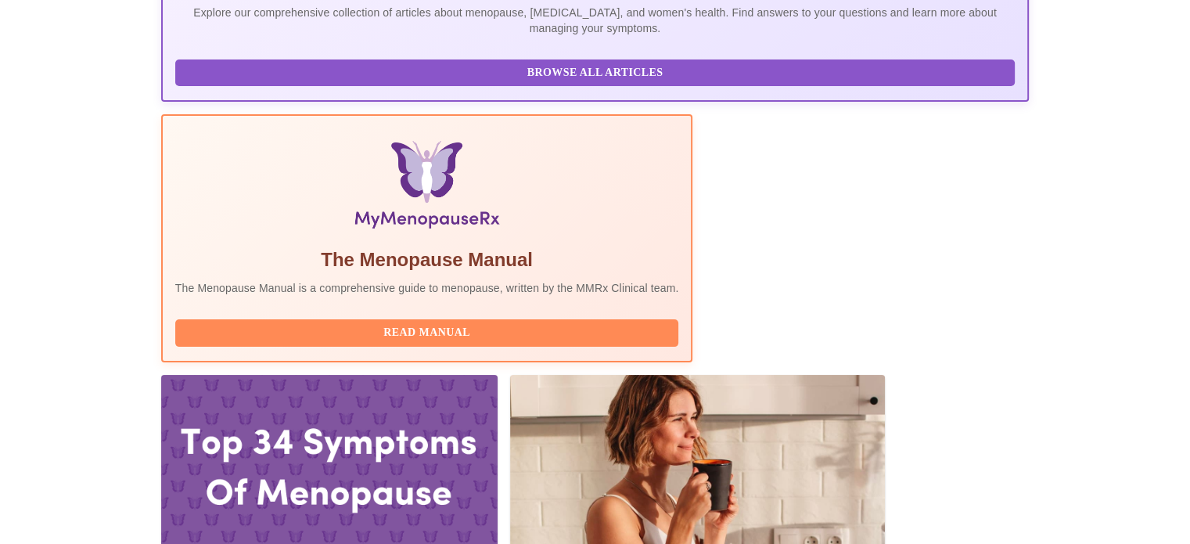
scroll to position [364, 0]
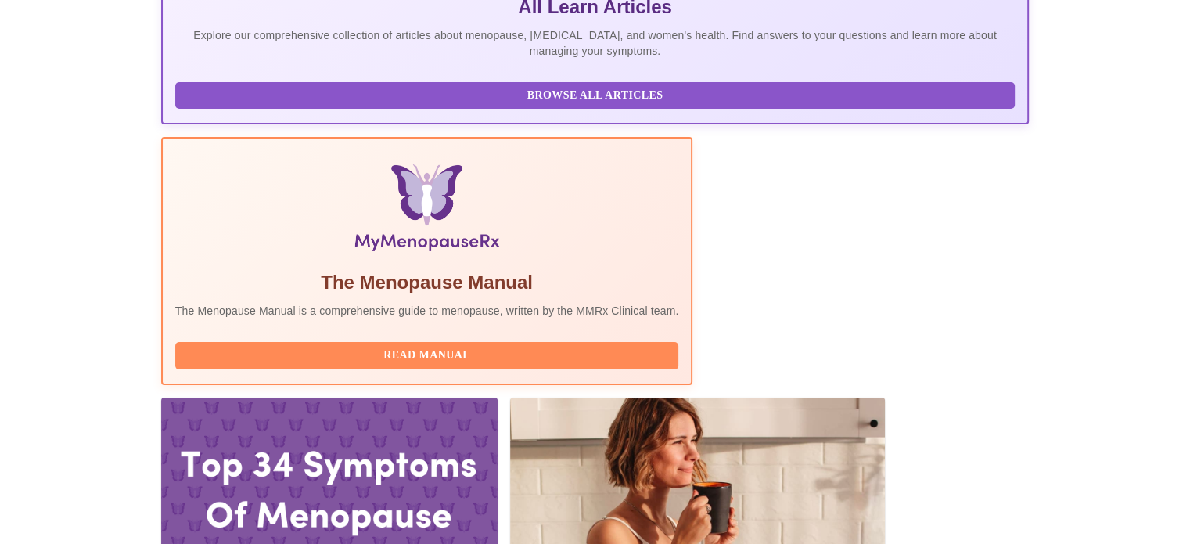
drag, startPoint x: 269, startPoint y: 272, endPoint x: 498, endPoint y: 273, distance: 228.5
copy h3 "[PERSON_NAME], MSN, APRN, FNP-BC"
